Goal: Navigation & Orientation: Find specific page/section

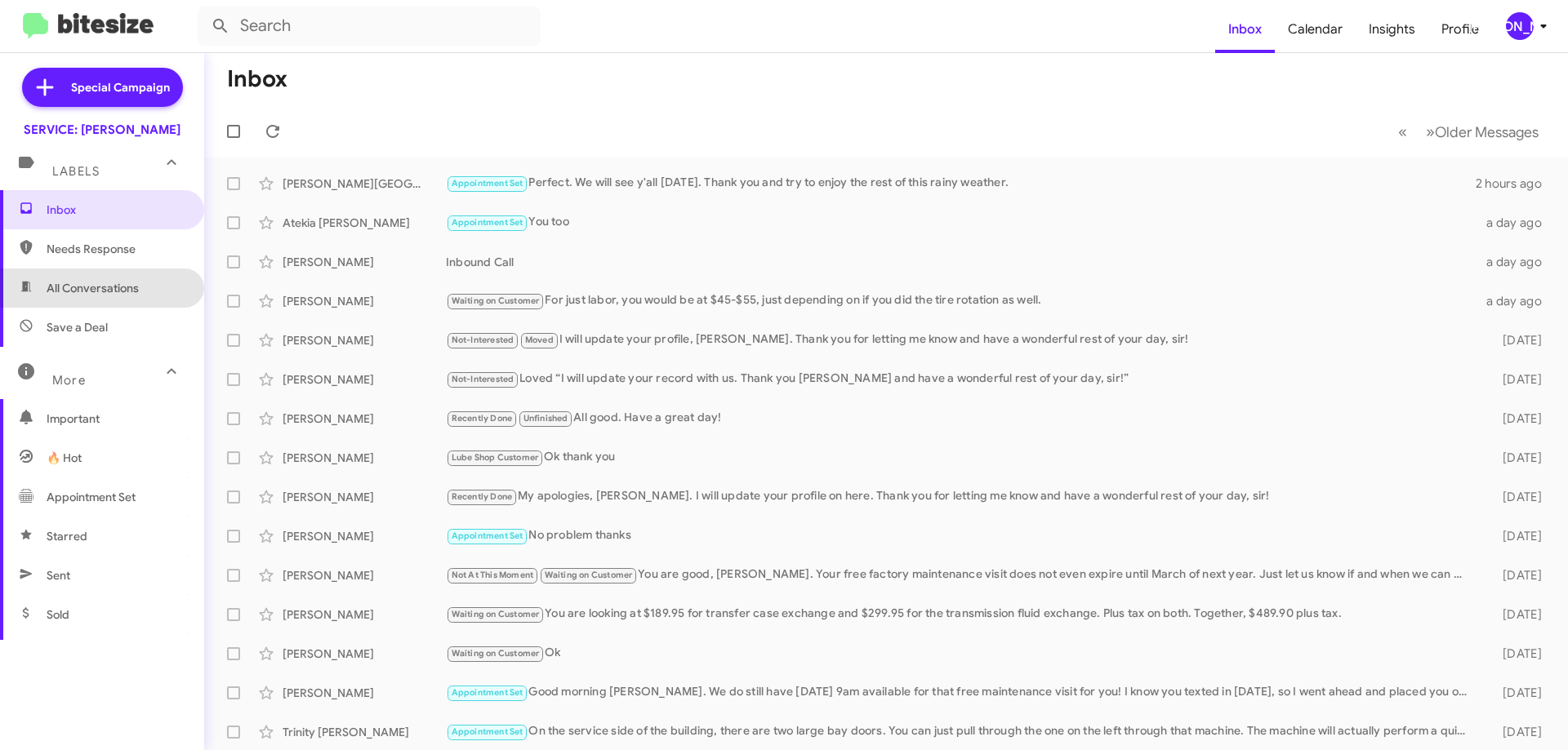
click at [111, 287] on span "All Conversations" at bounding box center [92, 288] width 92 height 17
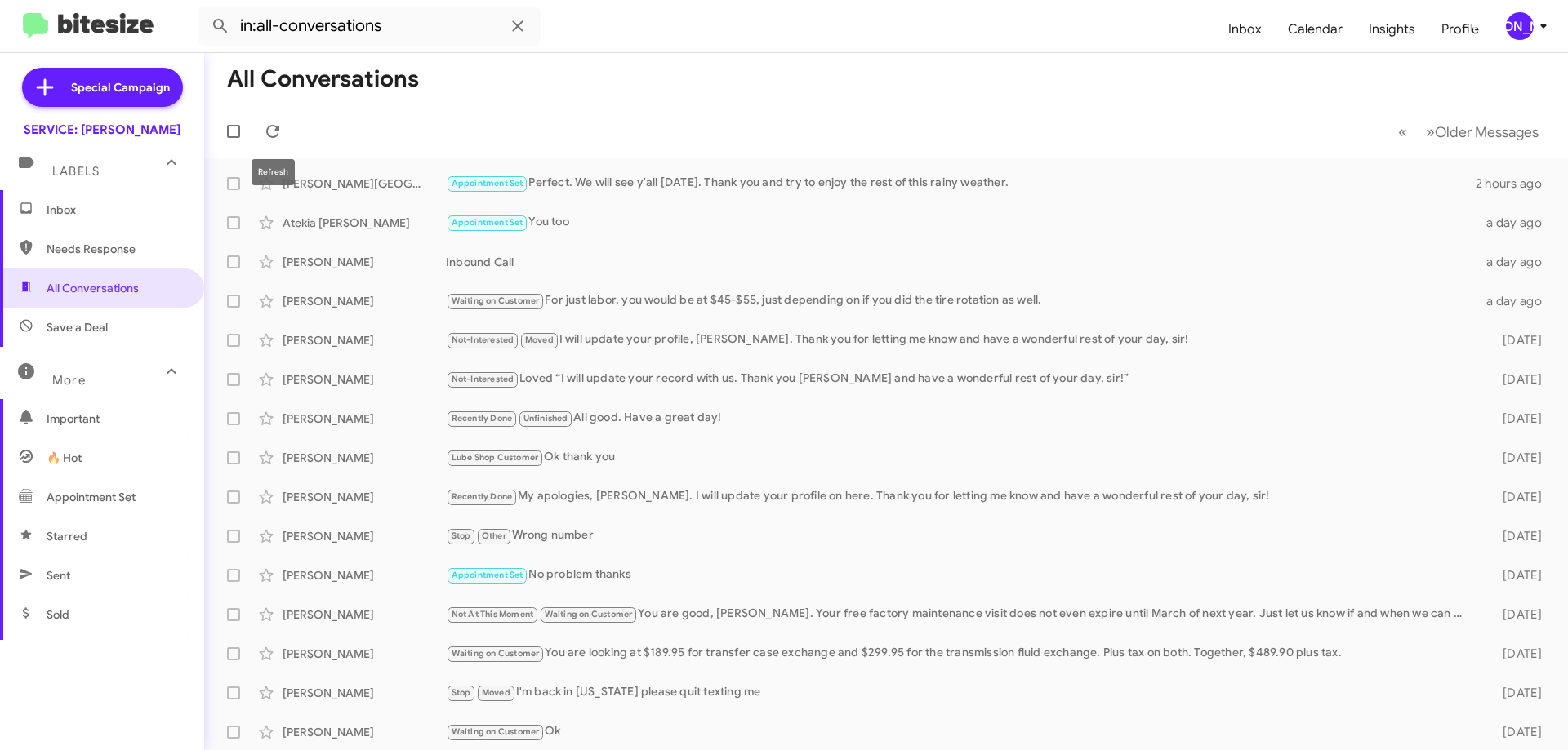
drag, startPoint x: 269, startPoint y: 126, endPoint x: 427, endPoint y: 85, distance: 163.2
click at [269, 127] on icon at bounding box center [273, 132] width 20 height 20
click at [284, 135] on span at bounding box center [272, 132] width 32 height 20
click at [80, 494] on span "Appointment Set" at bounding box center [90, 497] width 89 height 17
type input "in:appointment-set"
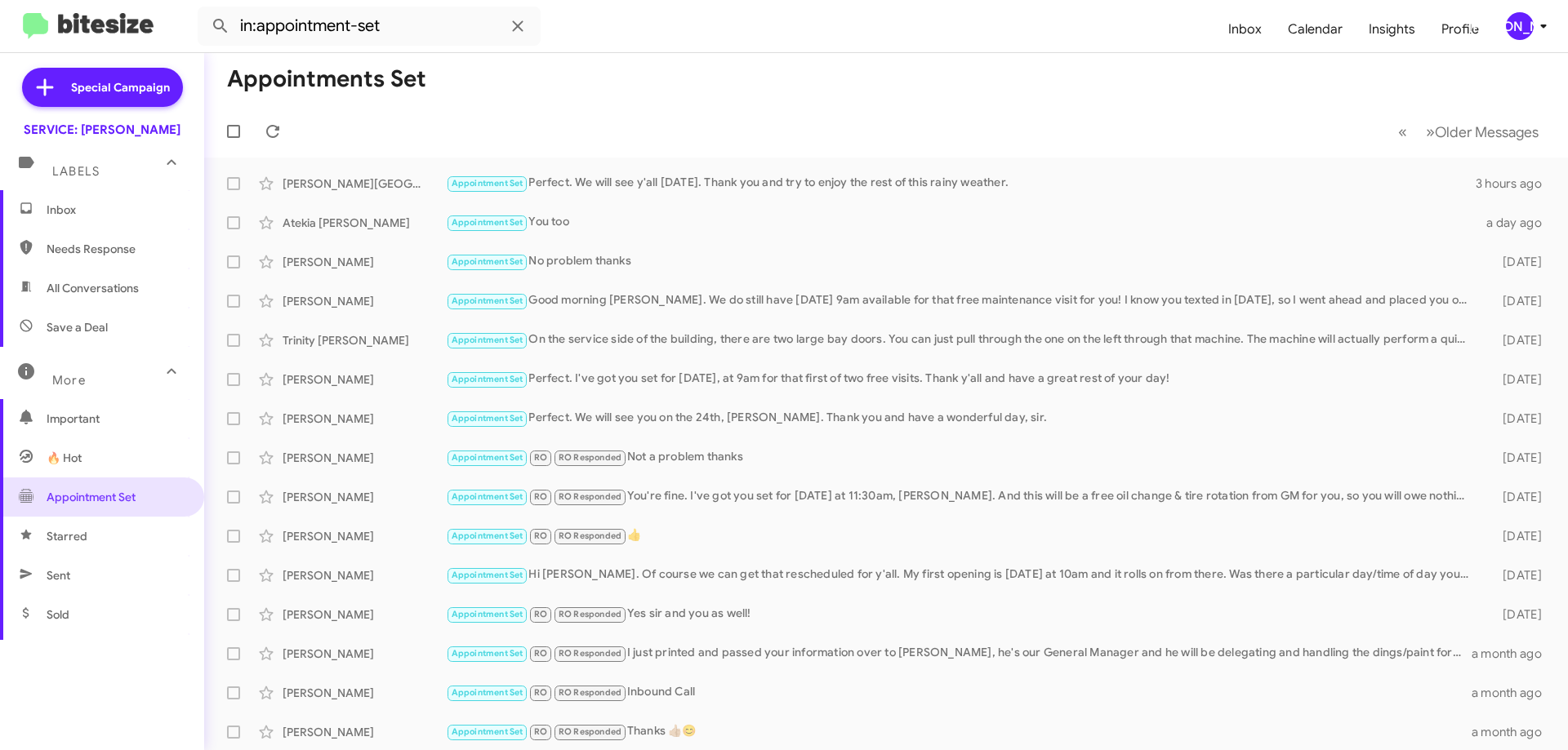
click at [104, 219] on span "Inbox" at bounding box center [102, 209] width 204 height 39
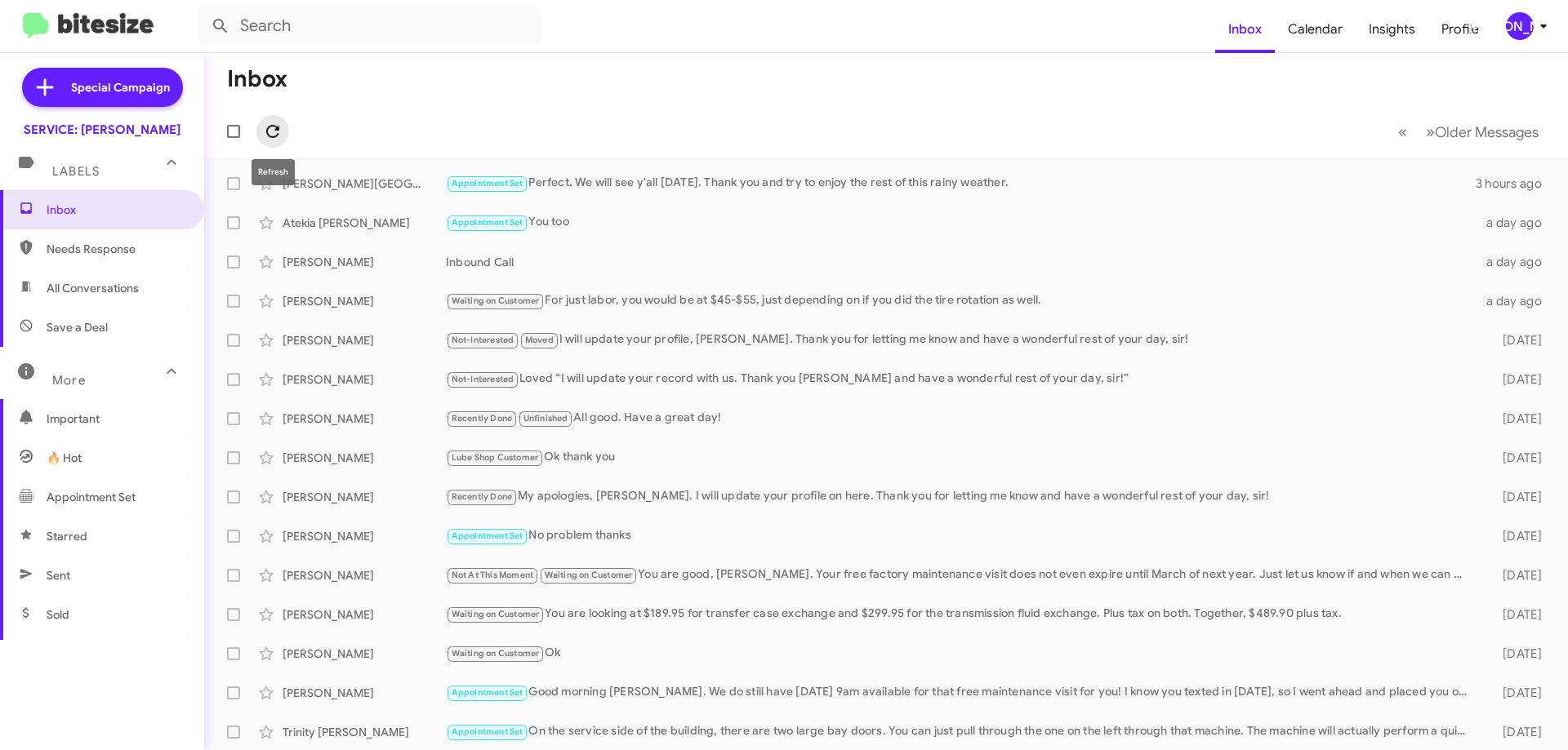
click at [270, 133] on icon at bounding box center [273, 132] width 20 height 20
